Goal: Register for event/course: Sign up to attend an event or enroll in a course

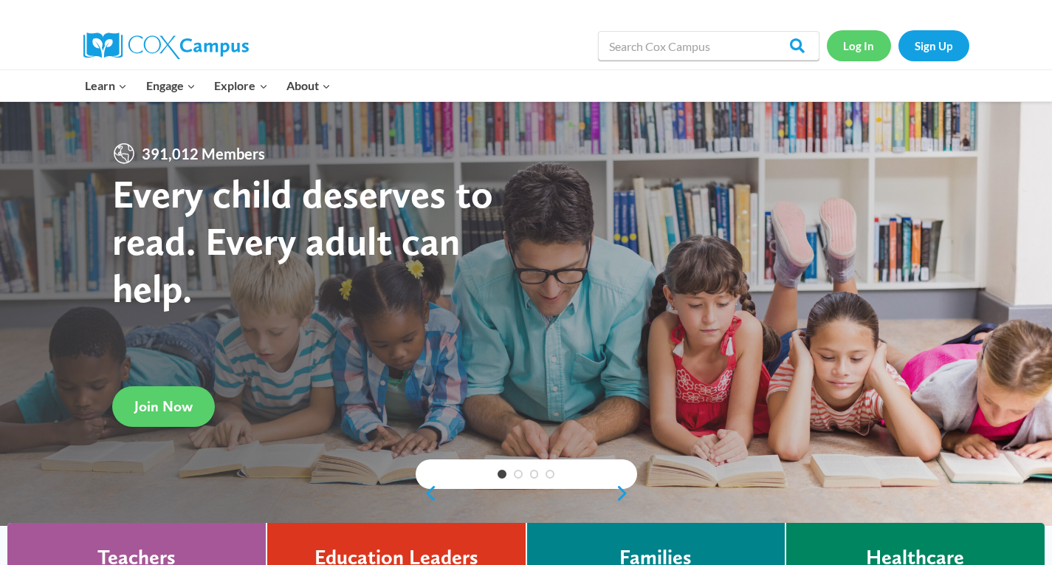
click at [850, 38] on link "Log In" at bounding box center [859, 45] width 64 height 30
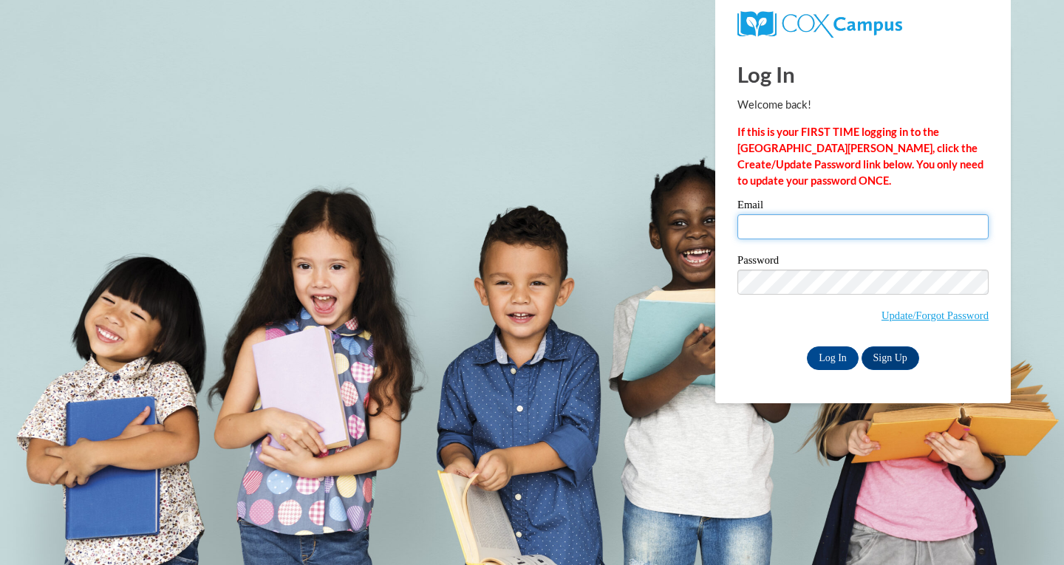
click at [809, 238] on input "Email" at bounding box center [862, 226] width 251 height 25
type input "[EMAIL_ADDRESS][DOMAIN_NAME]"
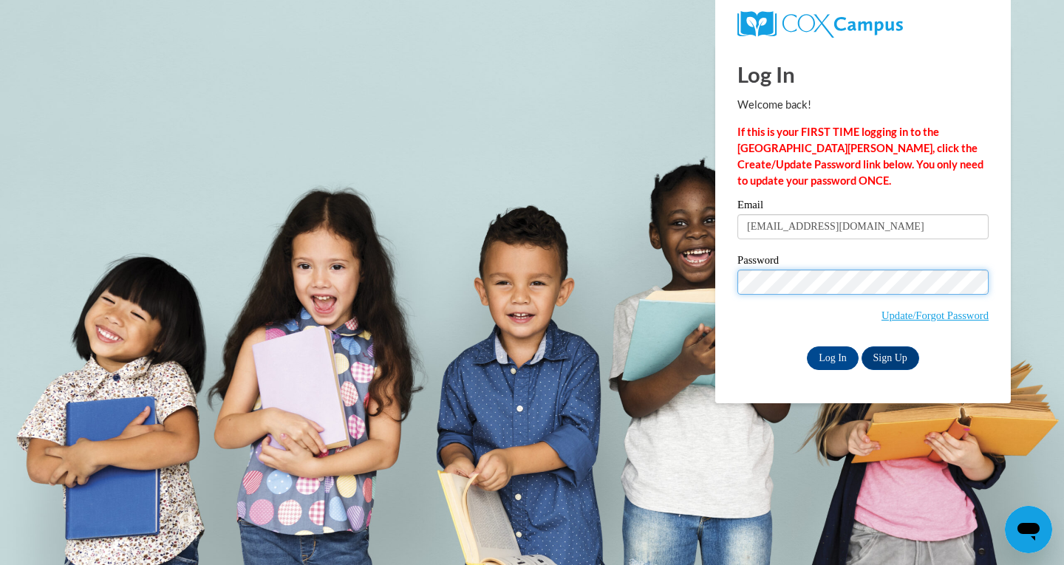
click at [807, 346] on input "Log In" at bounding box center [833, 358] width 52 height 24
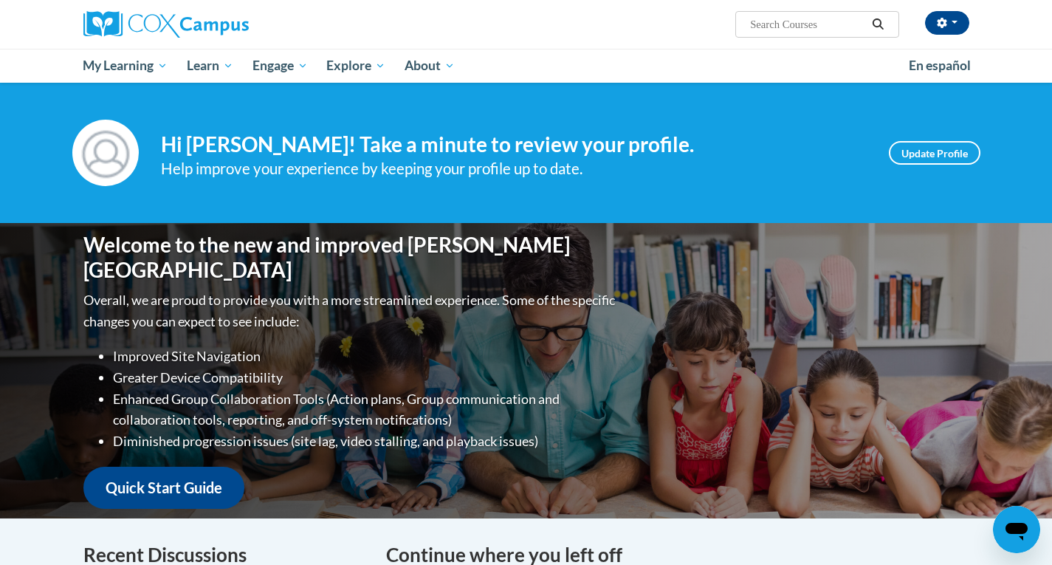
click at [769, 20] on input "Search..." at bounding box center [808, 25] width 118 height 18
type input "oral langaugae"
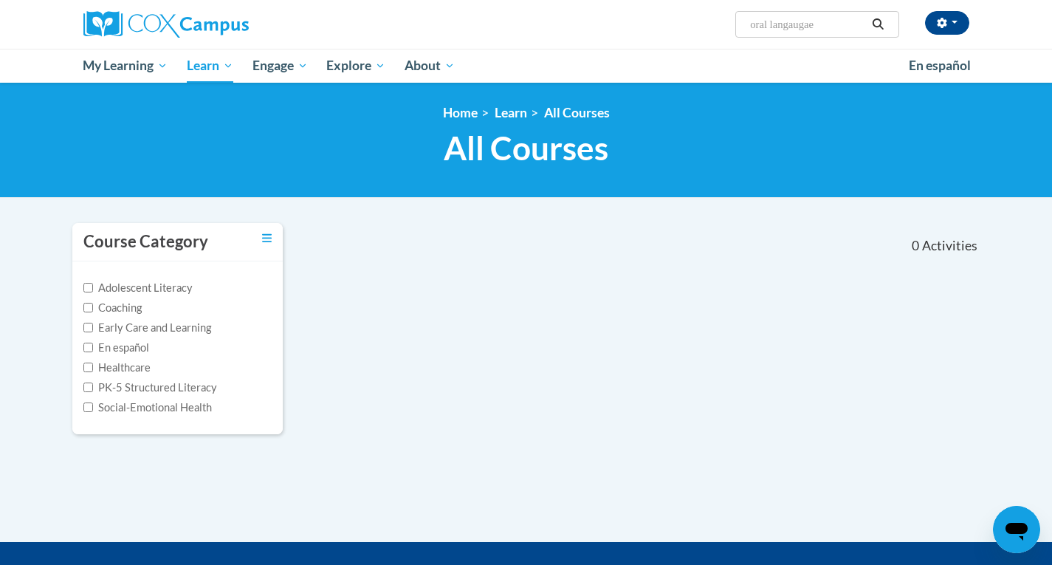
click at [818, 21] on input "oral langaugae" at bounding box center [808, 25] width 118 height 18
type input "oral language"
click at [874, 24] on icon "Search" at bounding box center [878, 23] width 11 height 11
type input "oral language"
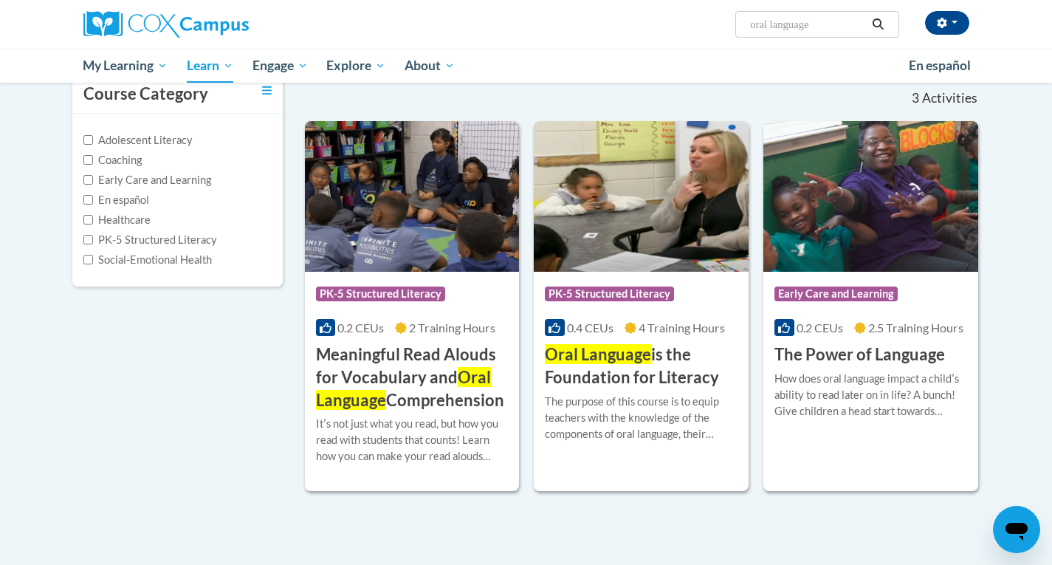
scroll to position [222, 0]
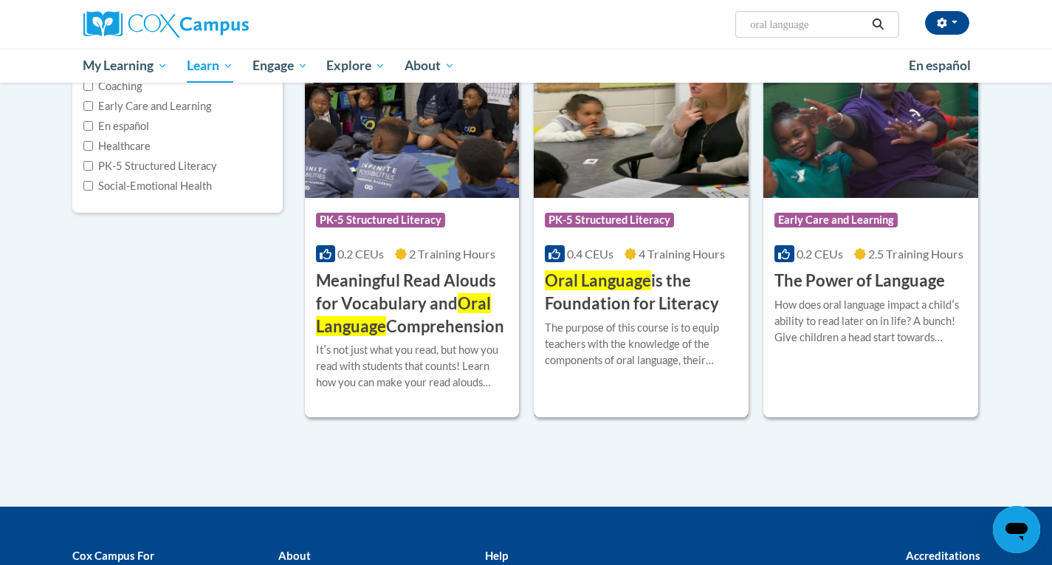
click at [707, 275] on h3 "Oral Language is the Foundation for Literacy" at bounding box center [641, 293] width 193 height 46
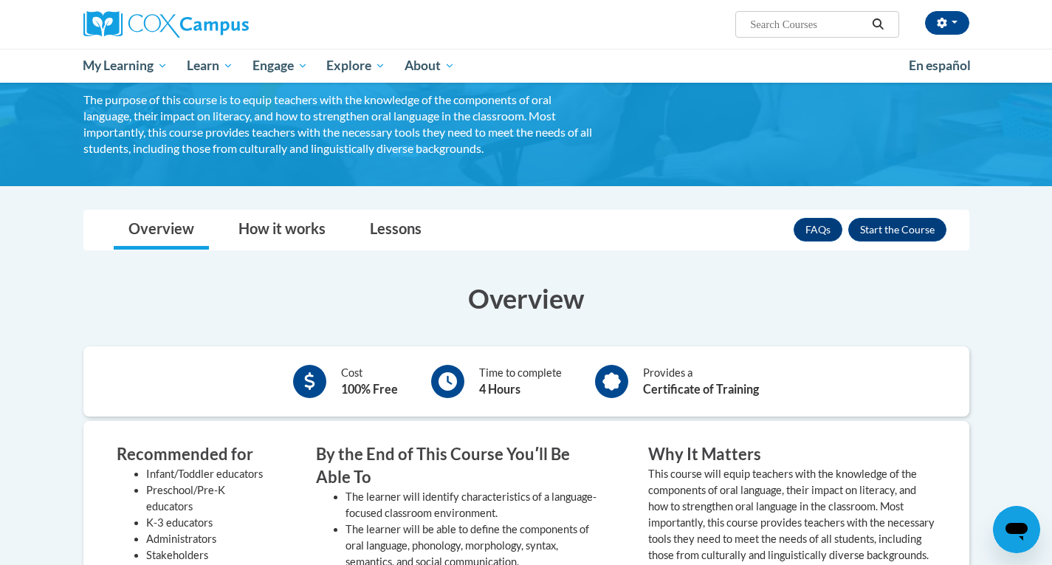
scroll to position [222, 0]
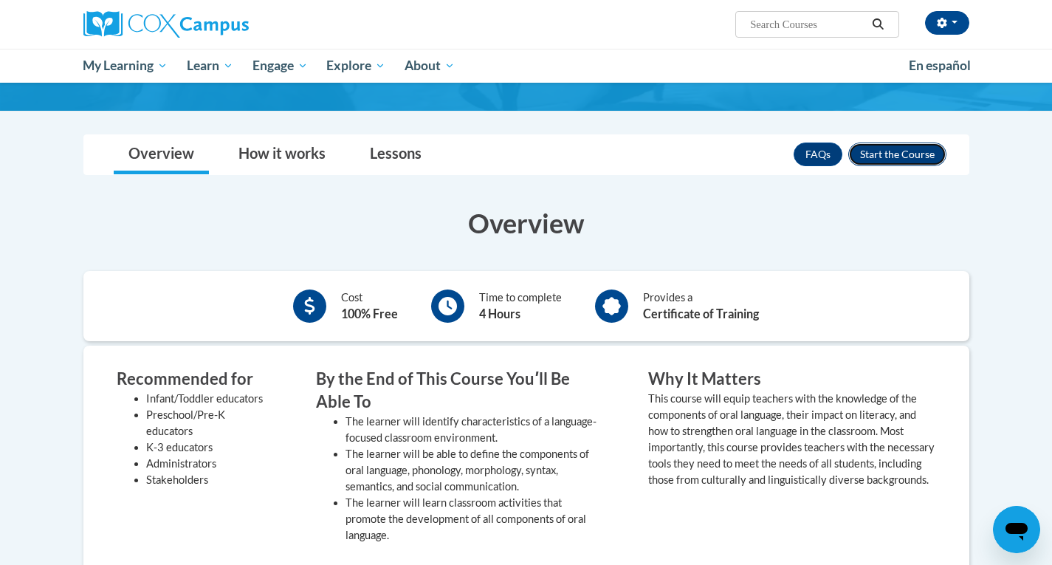
click at [893, 149] on button "Enroll" at bounding box center [898, 155] width 98 height 24
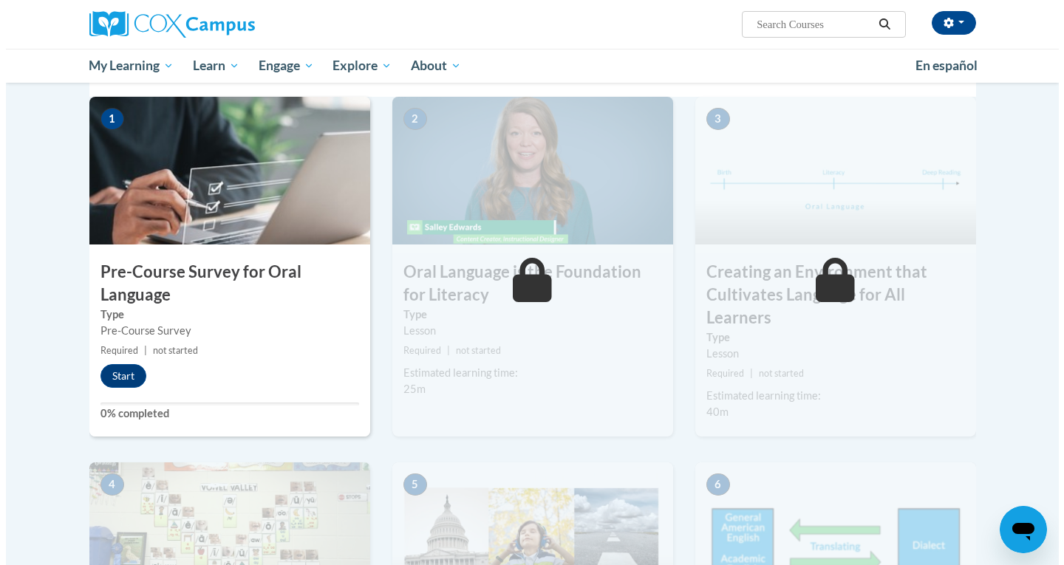
scroll to position [295, 0]
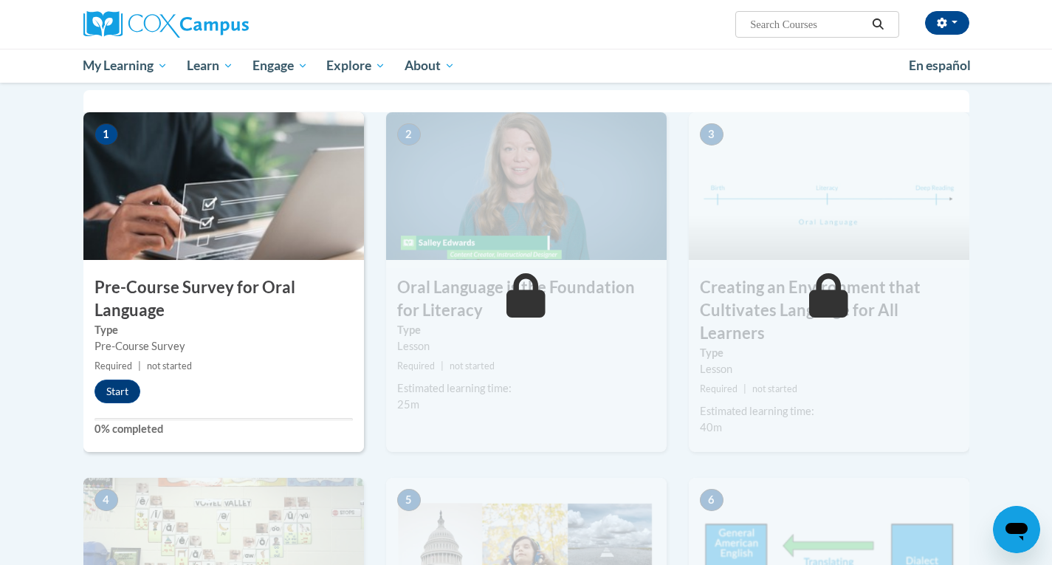
click at [137, 400] on div "Start" at bounding box center [120, 392] width 75 height 24
click at [129, 391] on button "Start" at bounding box center [118, 392] width 46 height 24
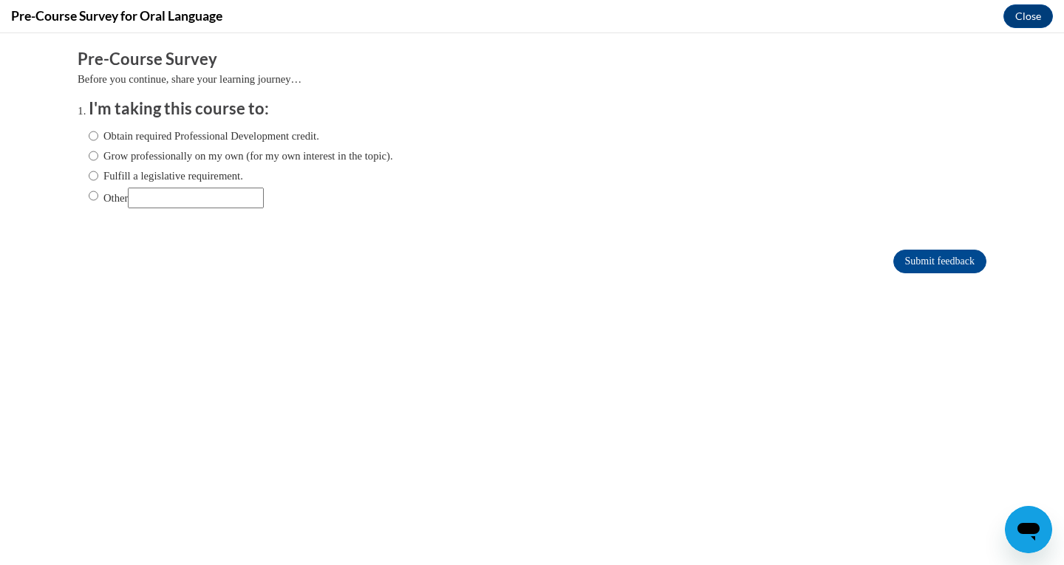
scroll to position [0, 0]
click at [187, 196] on input "Other" at bounding box center [196, 198] width 136 height 21
type input "For College"
click at [908, 262] on input "Submit feedback" at bounding box center [939, 262] width 93 height 24
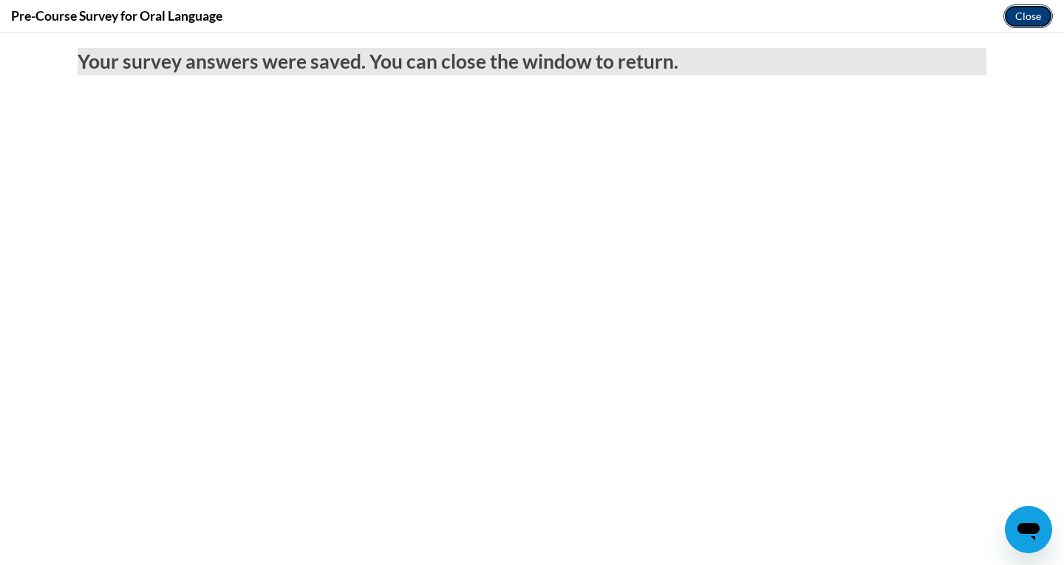
click at [1025, 13] on button "Close" at bounding box center [1027, 16] width 49 height 24
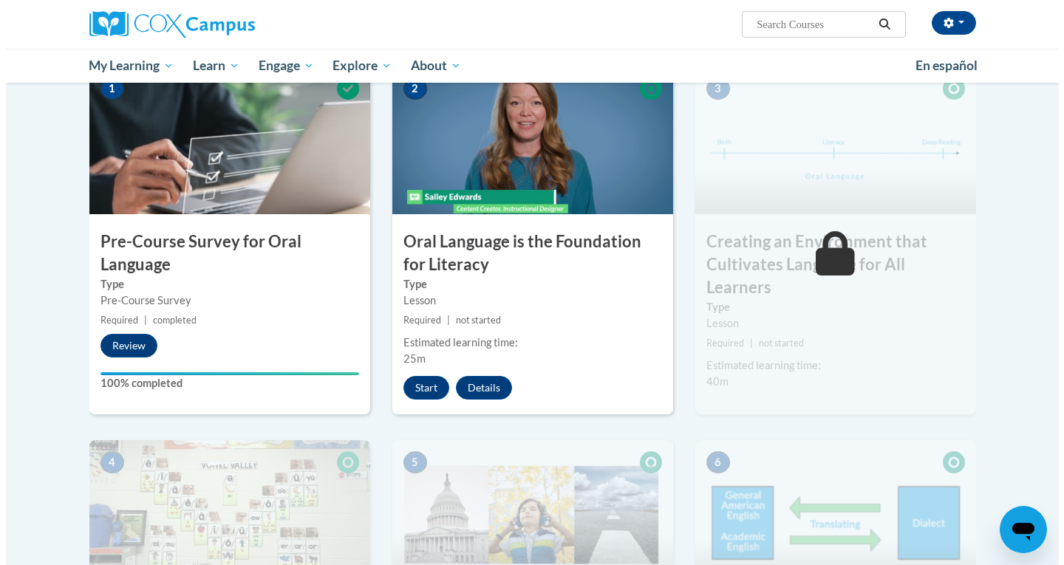
scroll to position [369, 0]
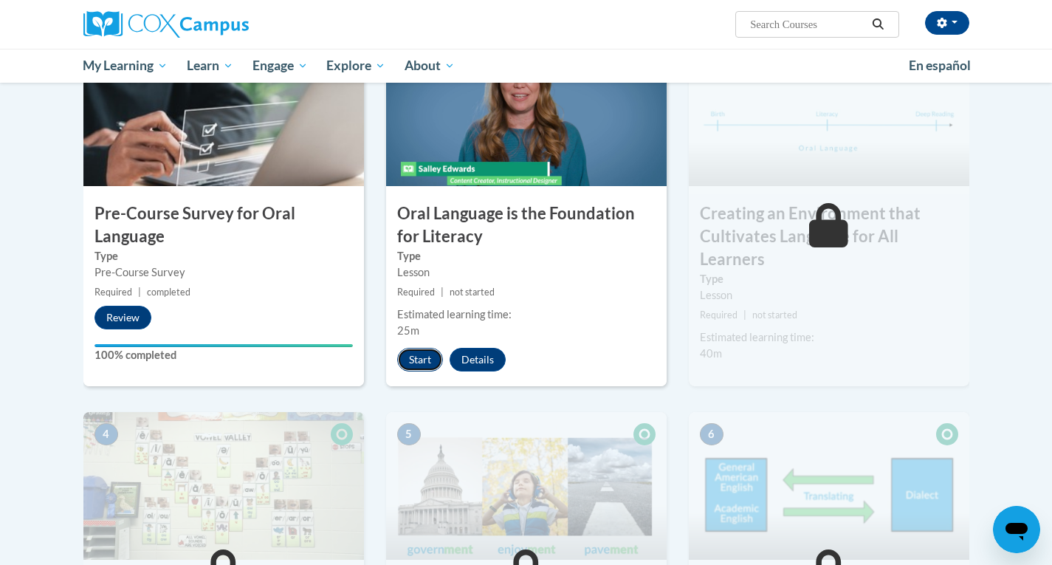
click at [422, 362] on button "Start" at bounding box center [420, 360] width 46 height 24
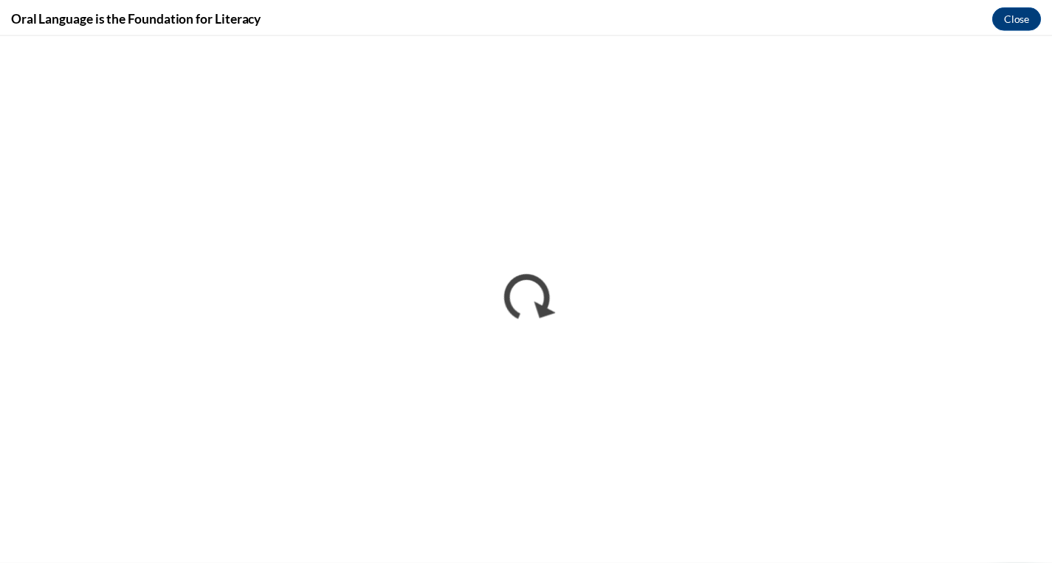
scroll to position [0, 0]
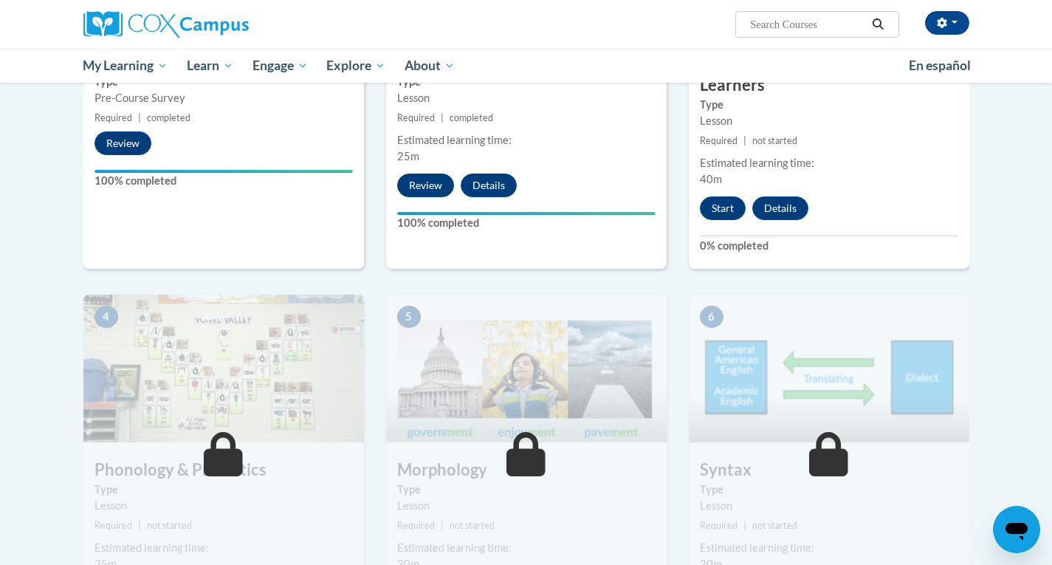
scroll to position [443, 0]
